Goal: Task Accomplishment & Management: Use online tool/utility

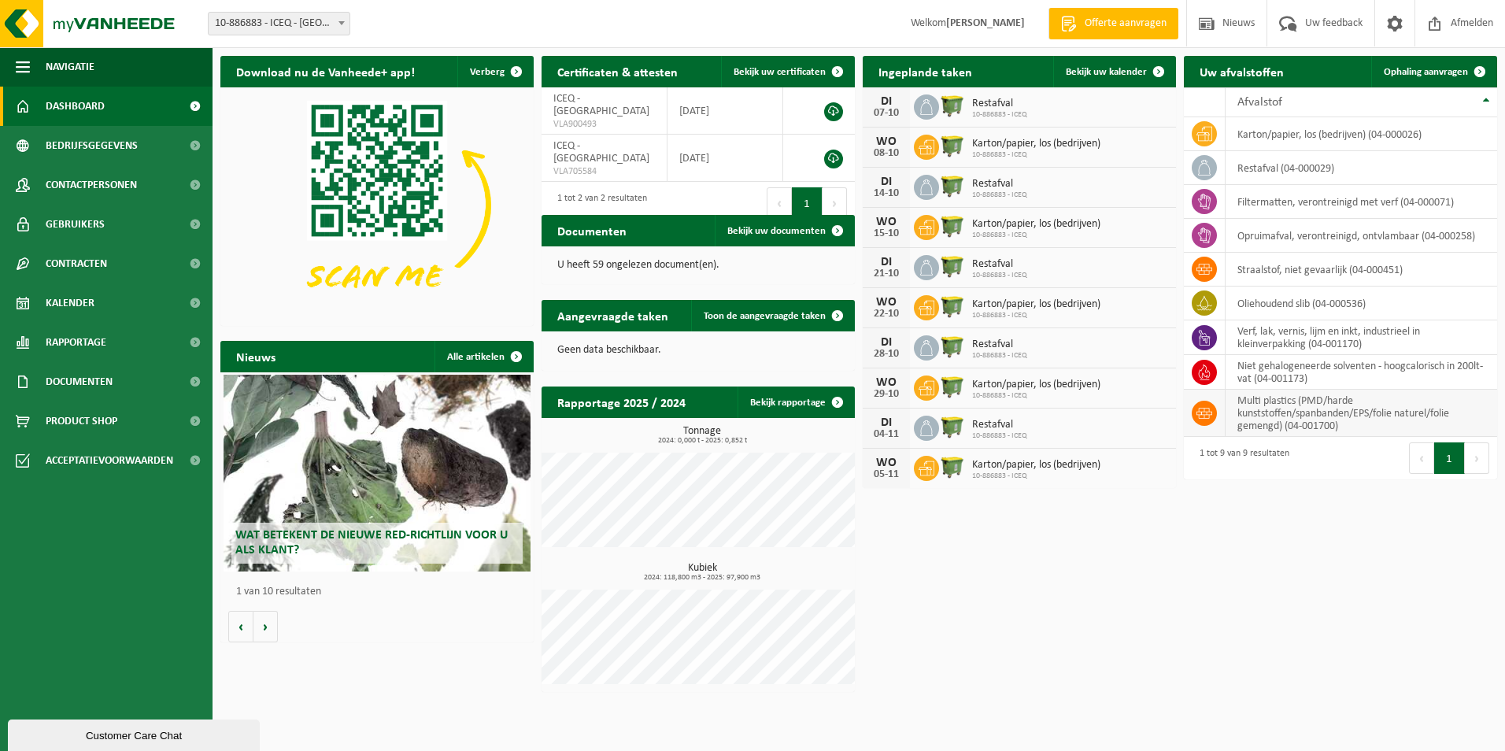
click at [1259, 415] on td "multi plastics (PMD/harde kunststoffen/spanbanden/EPS/folie naturel/folie gemen…" at bounding box center [1360, 413] width 271 height 47
click at [1198, 414] on icon at bounding box center [1204, 413] width 16 height 16
click at [1405, 73] on span "Ophaling aanvragen" at bounding box center [1425, 72] width 84 height 10
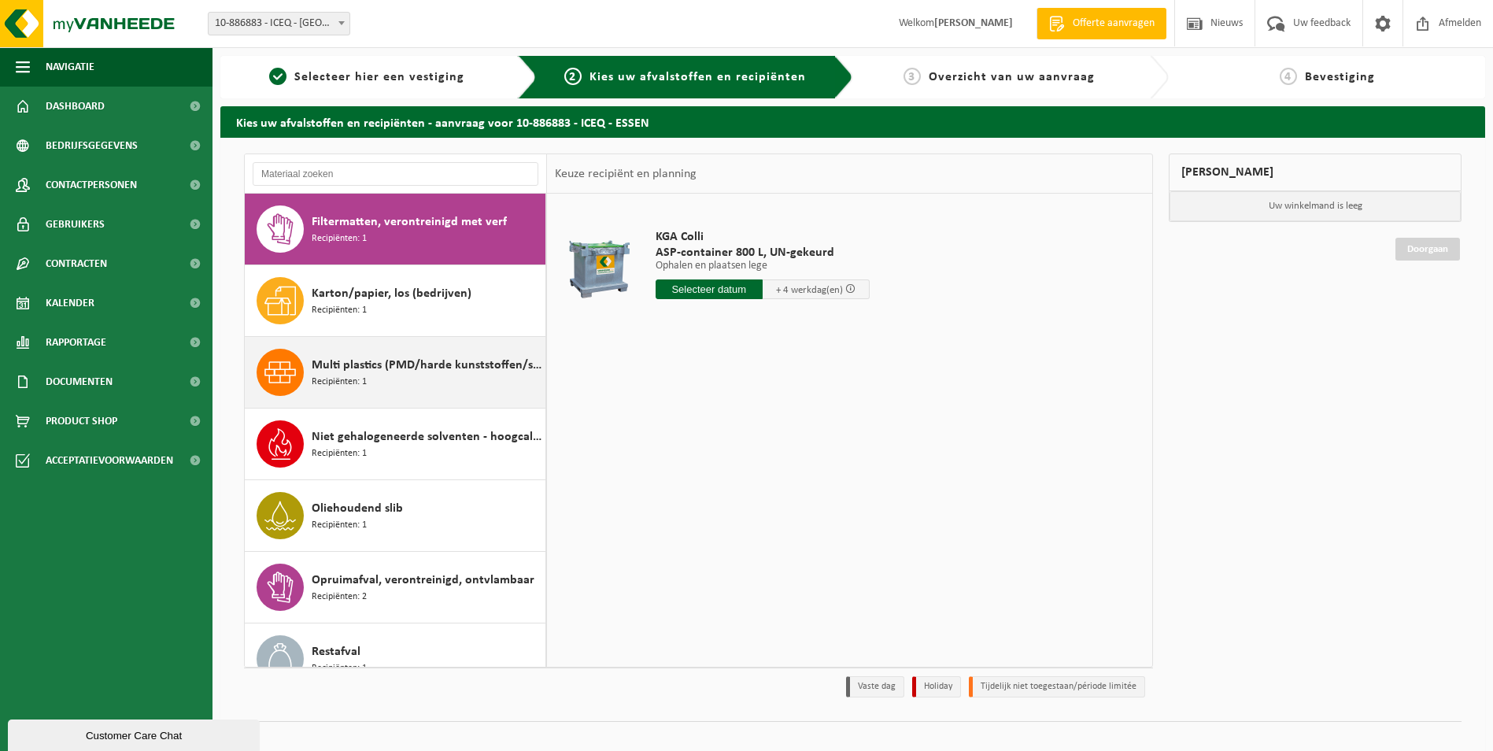
click at [328, 369] on span "Multi plastics (PMD/harde kunststoffen/spanbanden/EPS/folie naturel/folie gemen…" at bounding box center [427, 365] width 230 height 19
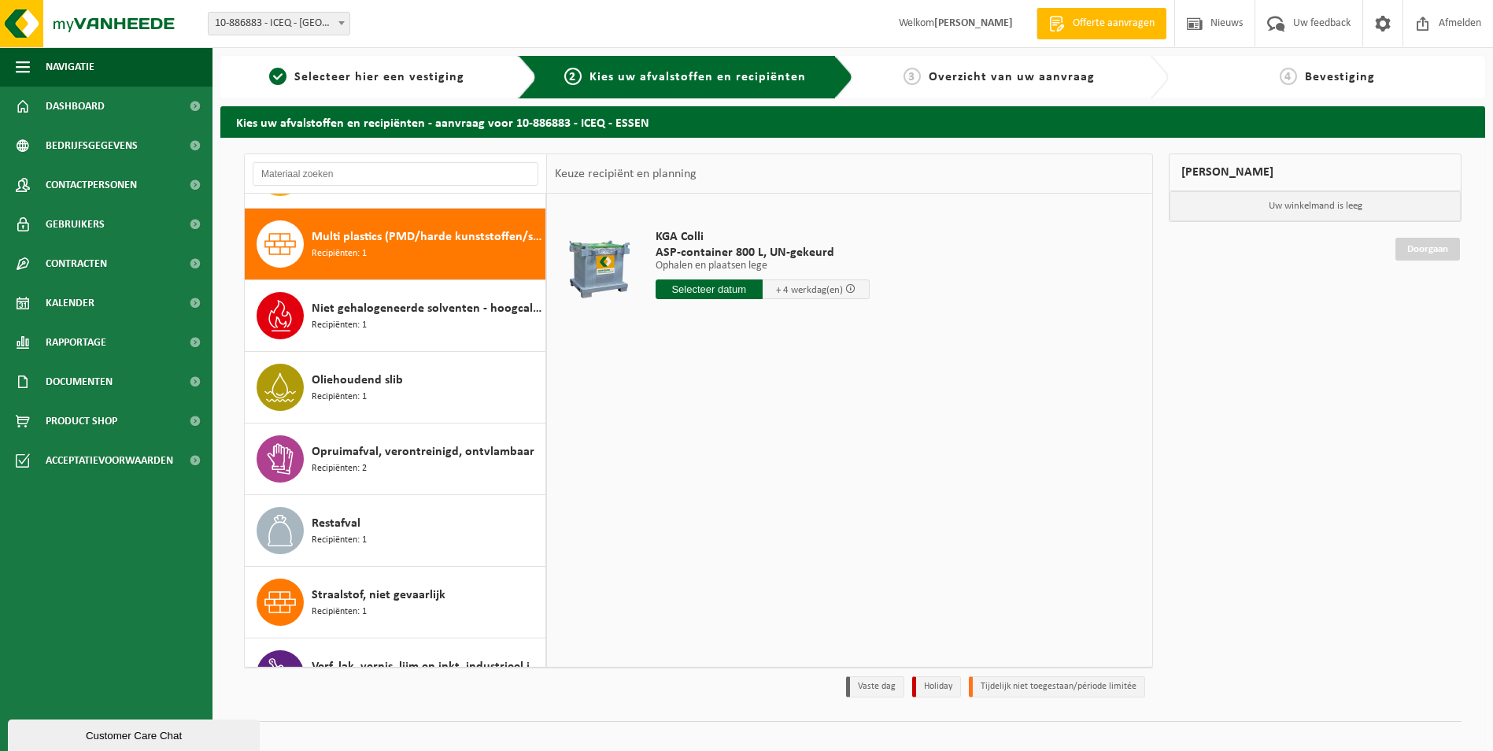
scroll to position [143, 0]
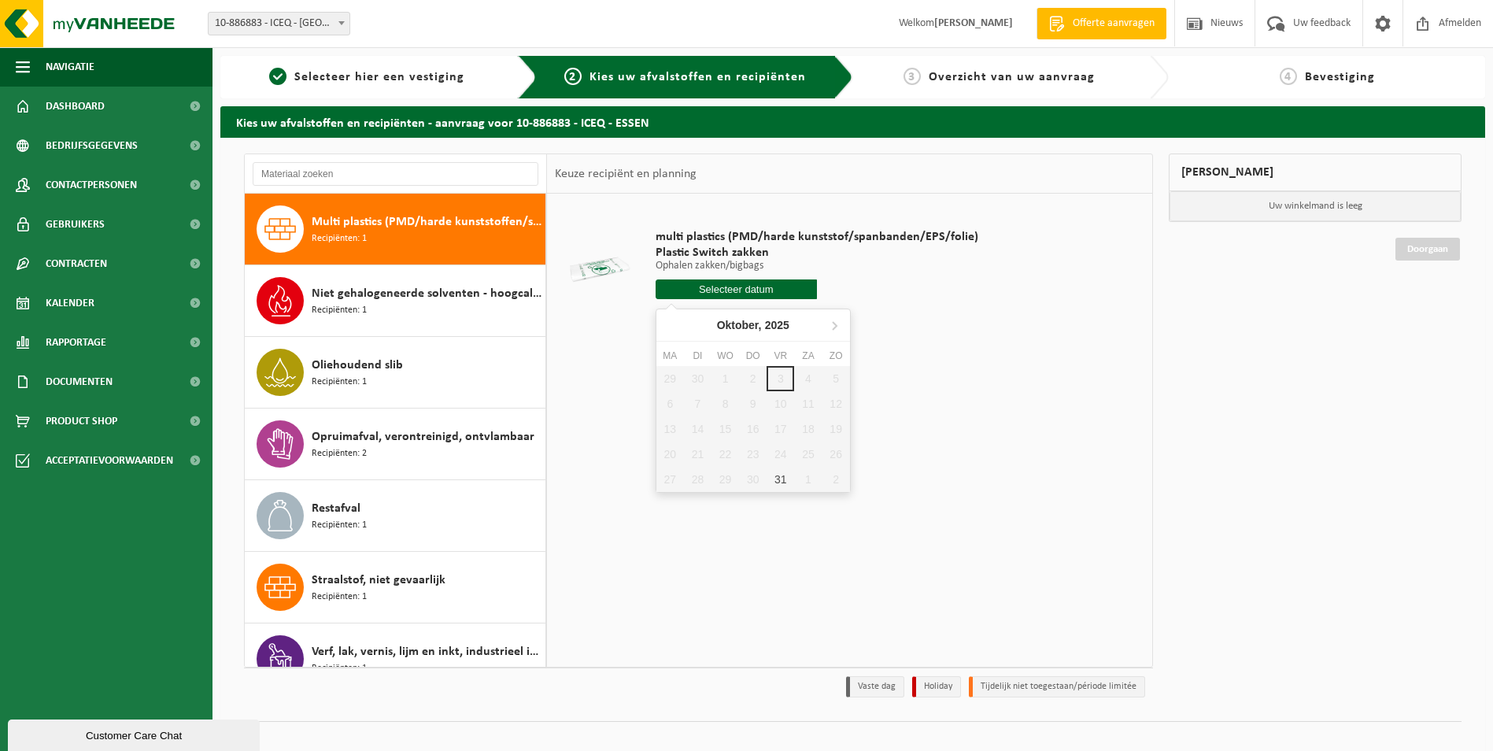
click at [764, 294] on input "text" at bounding box center [735, 289] width 161 height 20
click at [781, 481] on div "31" at bounding box center [780, 479] width 28 height 25
type input "Van 2025-10-31"
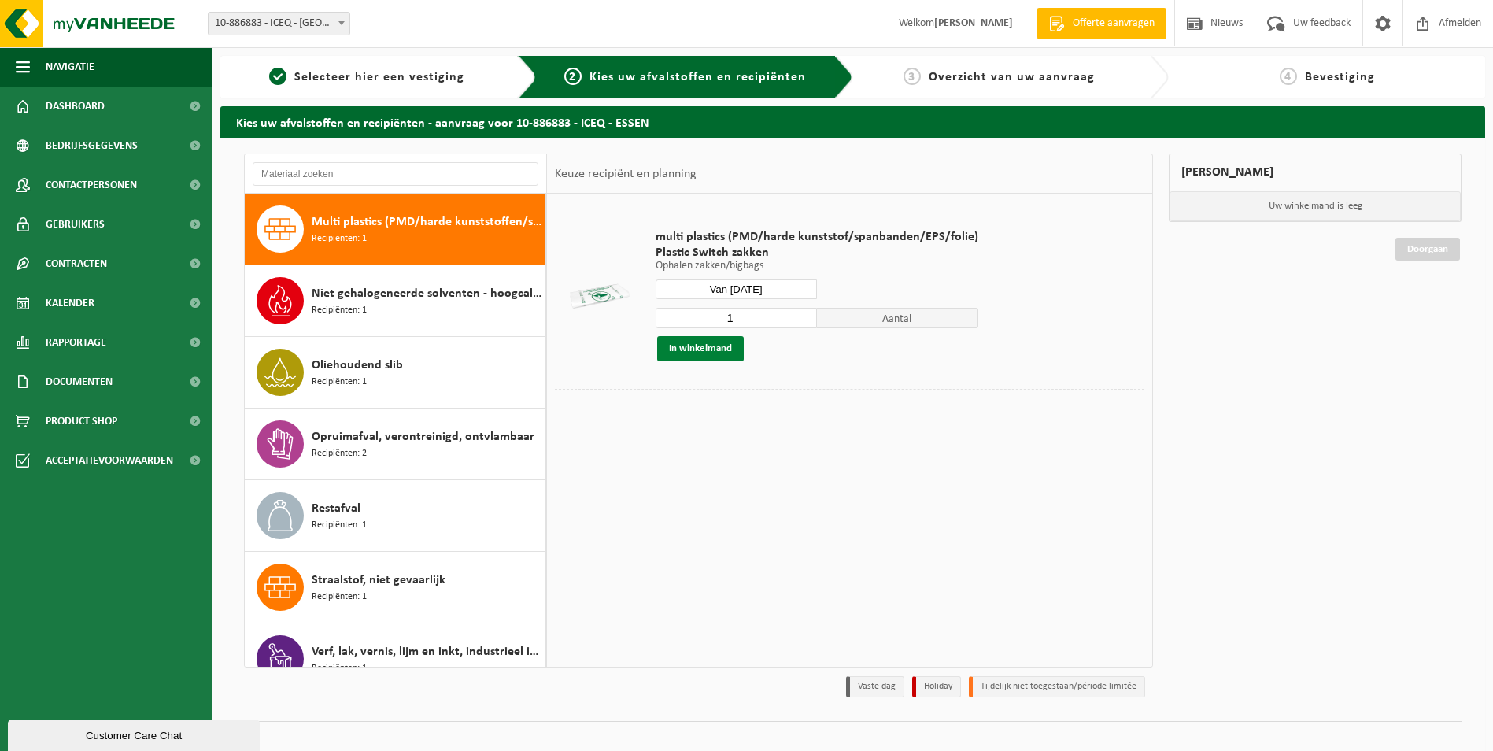
click at [690, 349] on button "In winkelmand" at bounding box center [700, 348] width 87 height 25
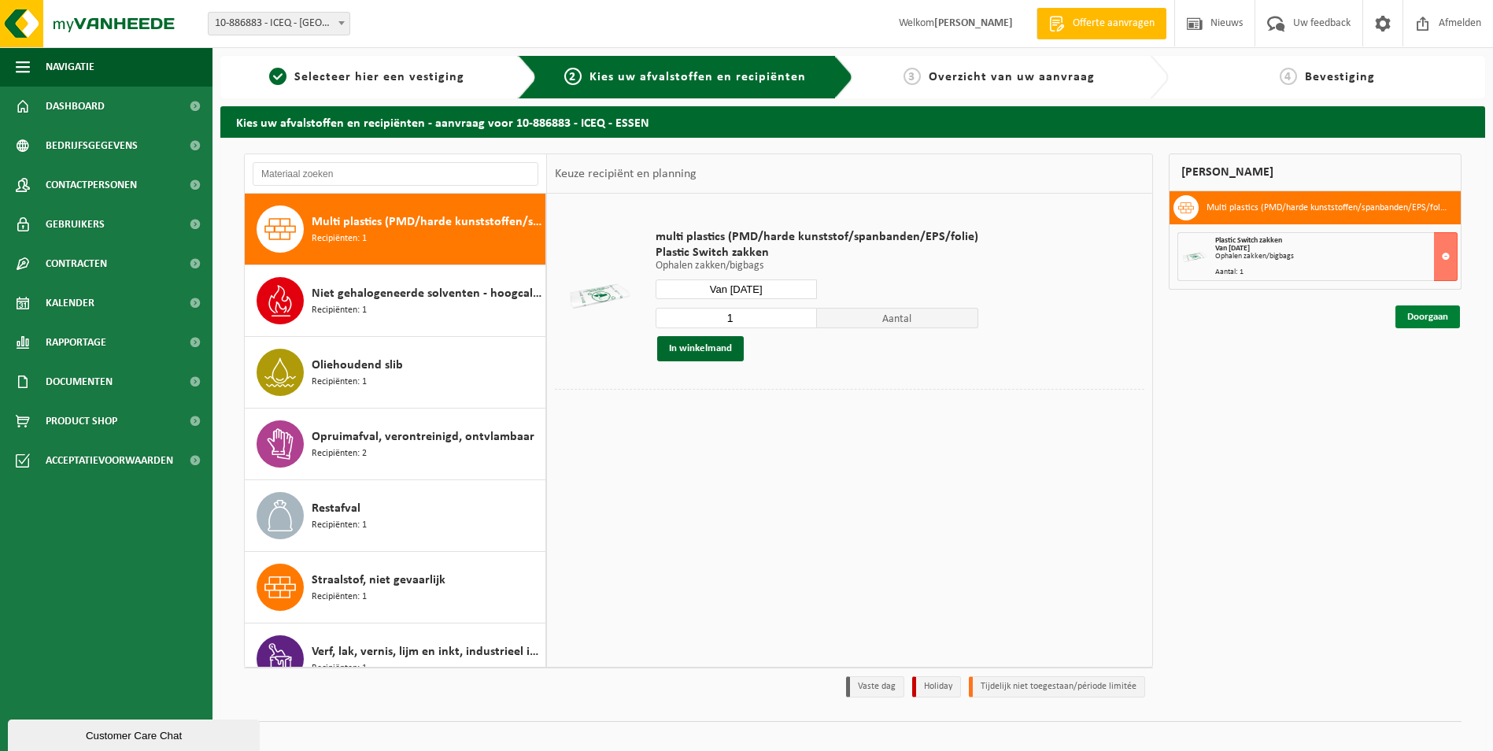
click at [1434, 317] on link "Doorgaan" at bounding box center [1427, 316] width 65 height 23
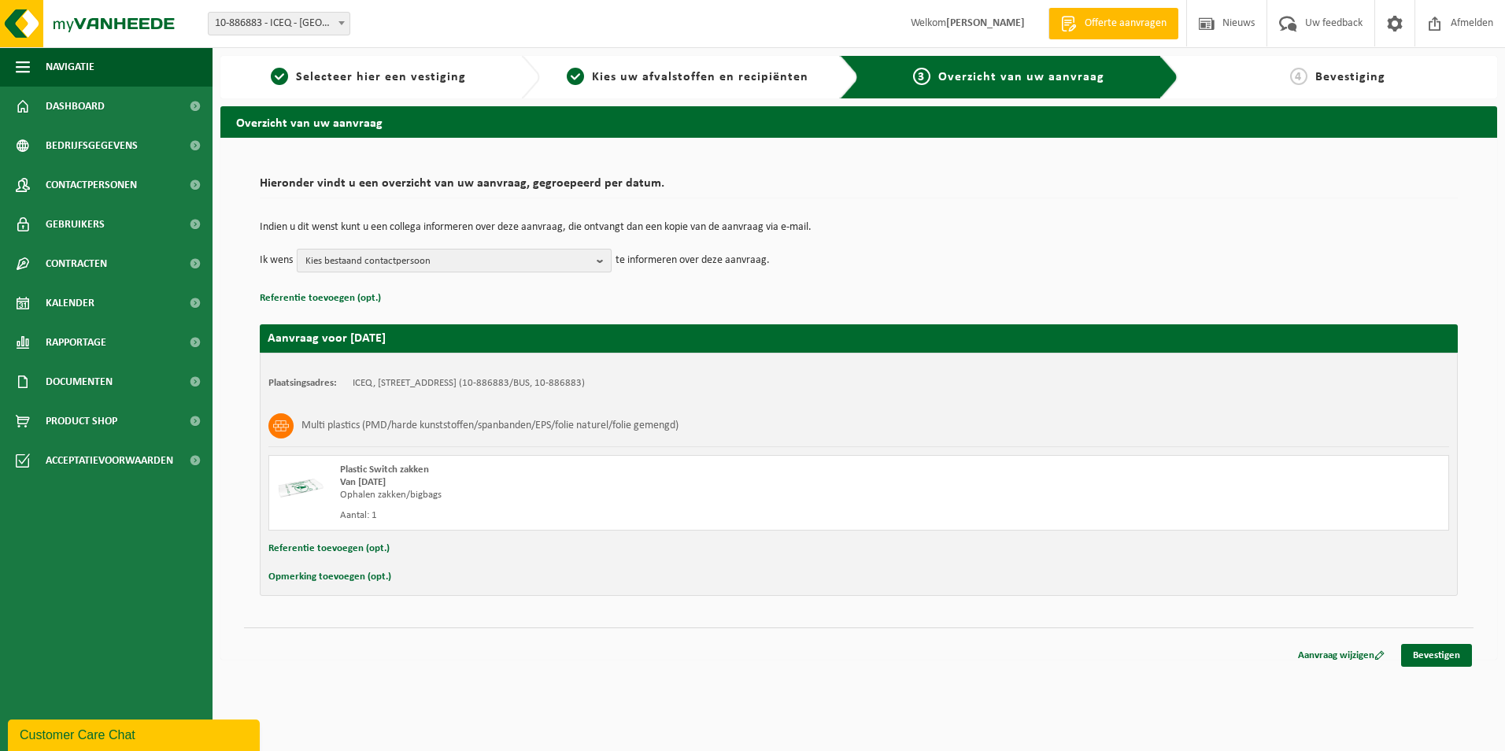
click at [600, 262] on b "button" at bounding box center [603, 260] width 14 height 22
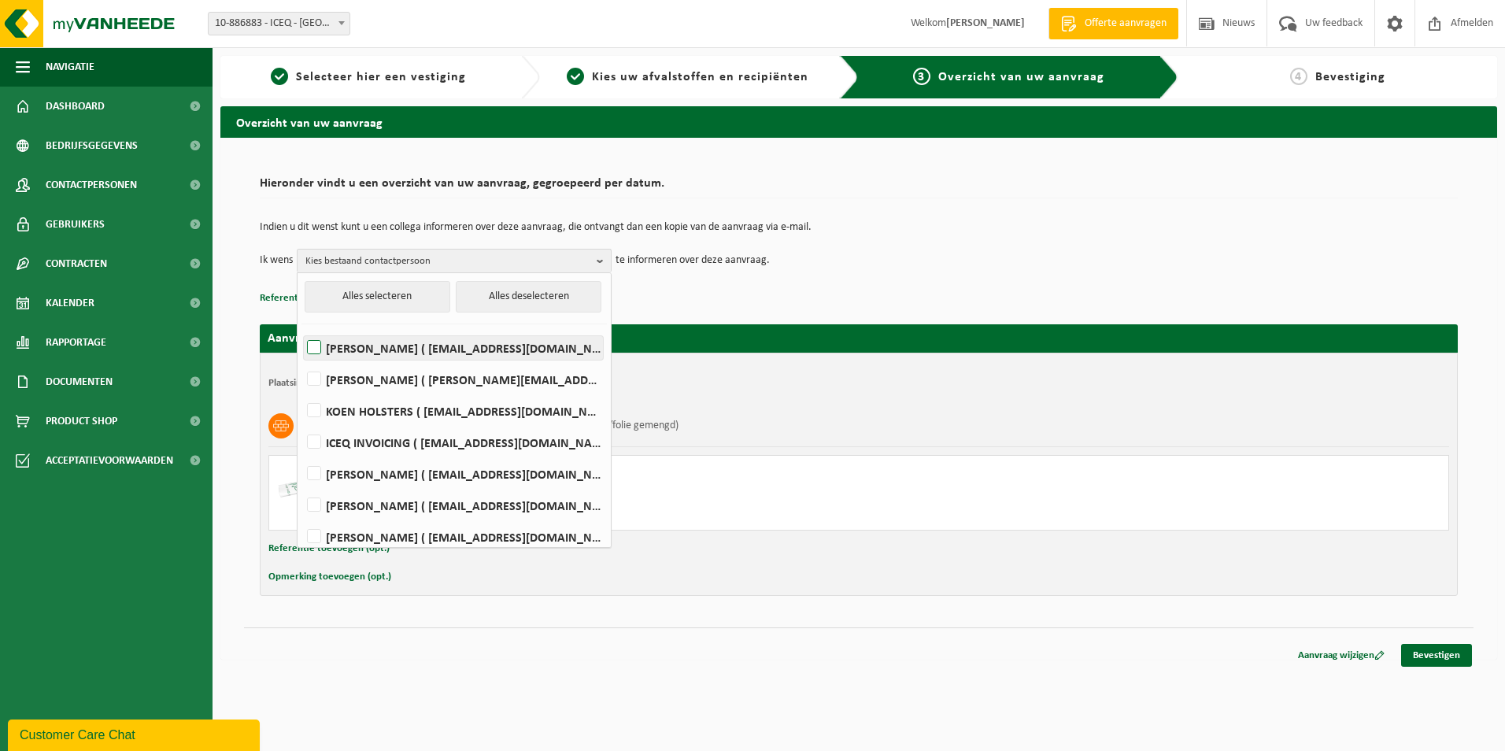
click at [476, 340] on label "[PERSON_NAME] ( [EMAIL_ADDRESS][DOMAIN_NAME] )" at bounding box center [453, 348] width 299 height 24
click at [301, 328] on input "Luc Coppens ( luc.coppens@ic-eq.com )" at bounding box center [301, 327] width 1 height 1
checkbox input "true"
click at [735, 524] on div "Plastic Switch zakken Van 2025-10-31 Ophalen zakken/bigbags Aantal: 1" at bounding box center [858, 493] width 1180 height 76
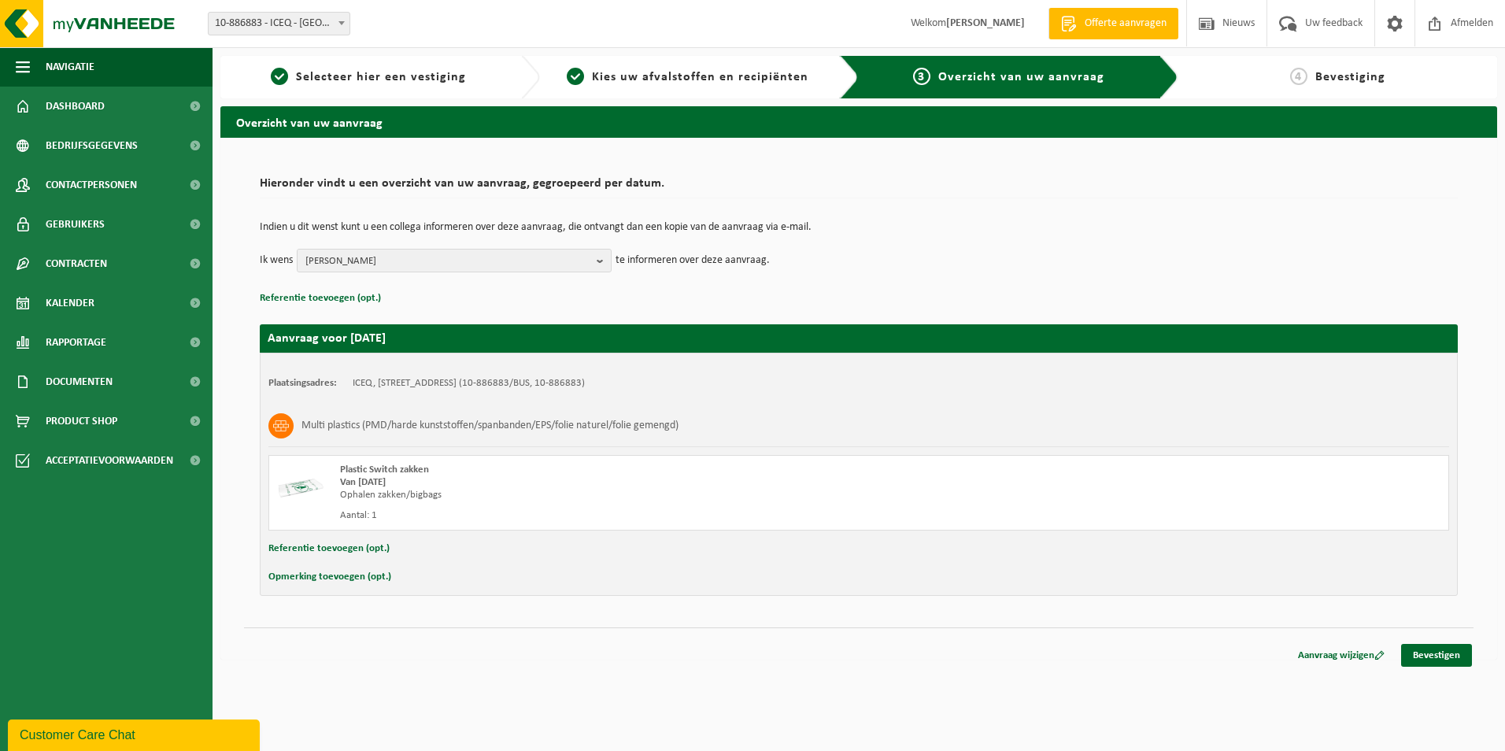
click at [364, 573] on button "Opmerking toevoegen (opt.)" at bounding box center [329, 577] width 123 height 20
click at [484, 577] on input "text" at bounding box center [888, 579] width 1087 height 24
type input "het gaat om een 10tal zakken"
click at [1438, 661] on link "Bevestigen" at bounding box center [1436, 658] width 71 height 23
